Goal: Task Accomplishment & Management: Manage account settings

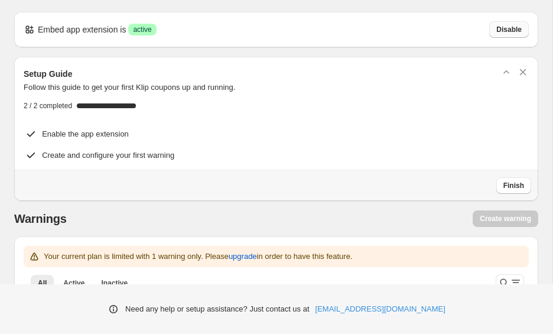
click at [522, 31] on span "Disable" at bounding box center [509, 29] width 25 height 9
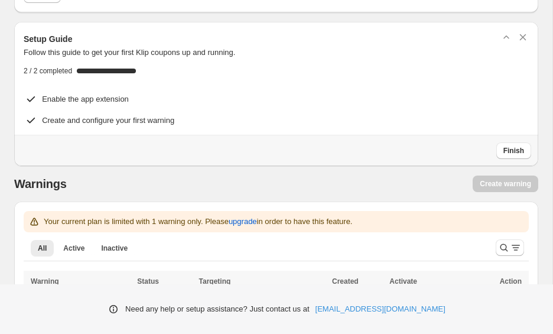
scroll to position [121, 0]
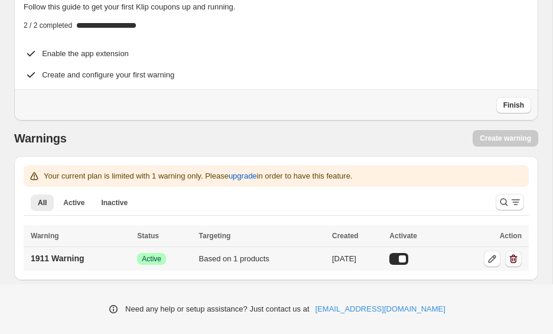
click at [510, 255] on icon "button" at bounding box center [514, 259] width 12 height 12
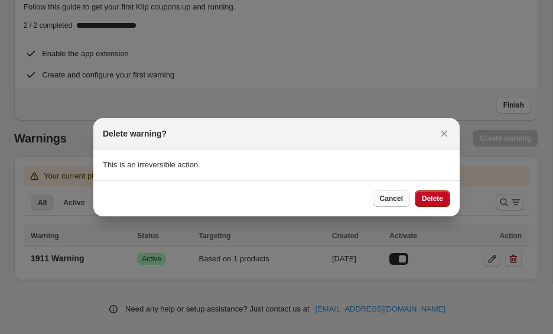
click at [389, 194] on button "Cancel" at bounding box center [391, 198] width 37 height 17
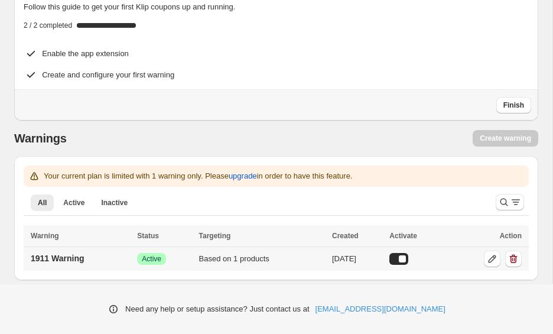
click at [277, 257] on div "Based on 1 products" at bounding box center [262, 259] width 126 height 12
click at [84, 263] on p "1911 Warning" at bounding box center [58, 259] width 54 height 12
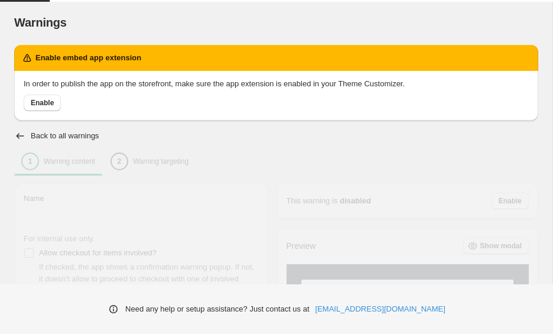
type input "**********"
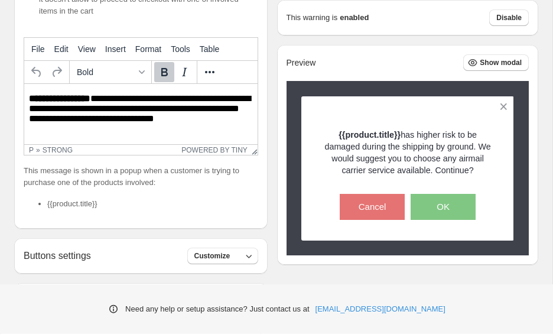
scroll to position [312, 0]
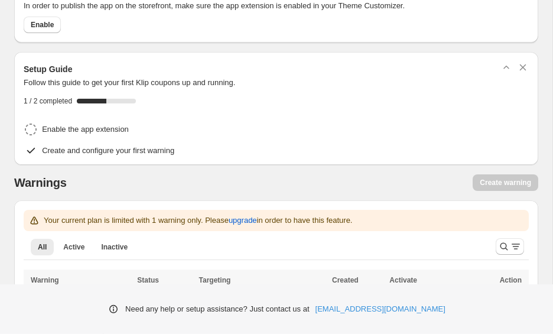
scroll to position [89, 0]
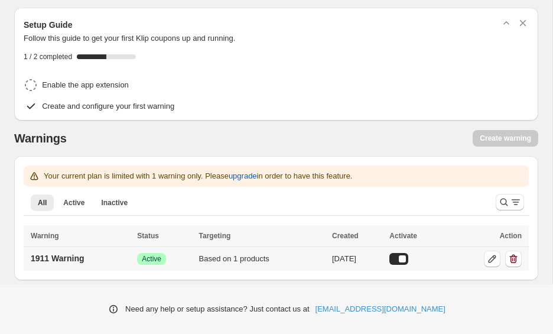
click at [518, 267] on td at bounding box center [487, 259] width 83 height 24
click at [514, 257] on icon "button" at bounding box center [514, 259] width 12 height 12
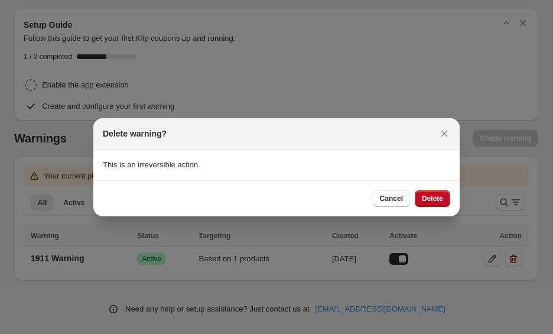
click at [425, 199] on span "Delete" at bounding box center [432, 198] width 21 height 9
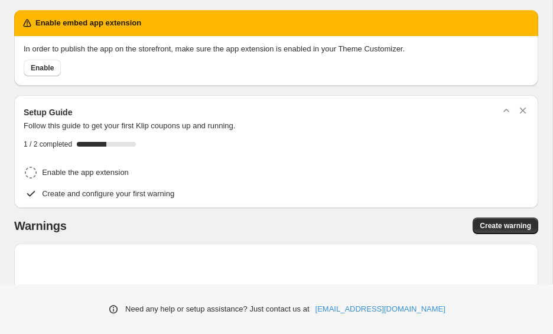
scroll to position [0, 0]
